Goal: Register for event/course

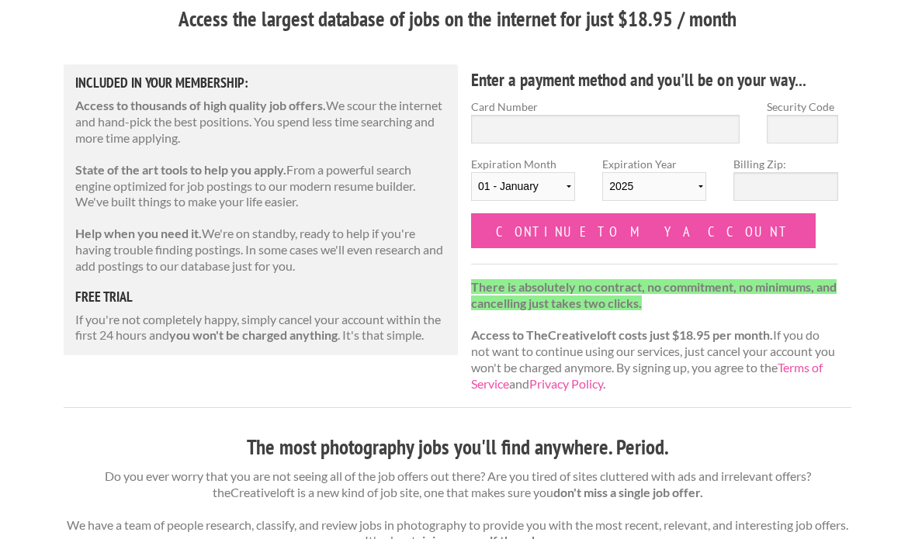
scroll to position [186, 0]
